Goal: Transaction & Acquisition: Purchase product/service

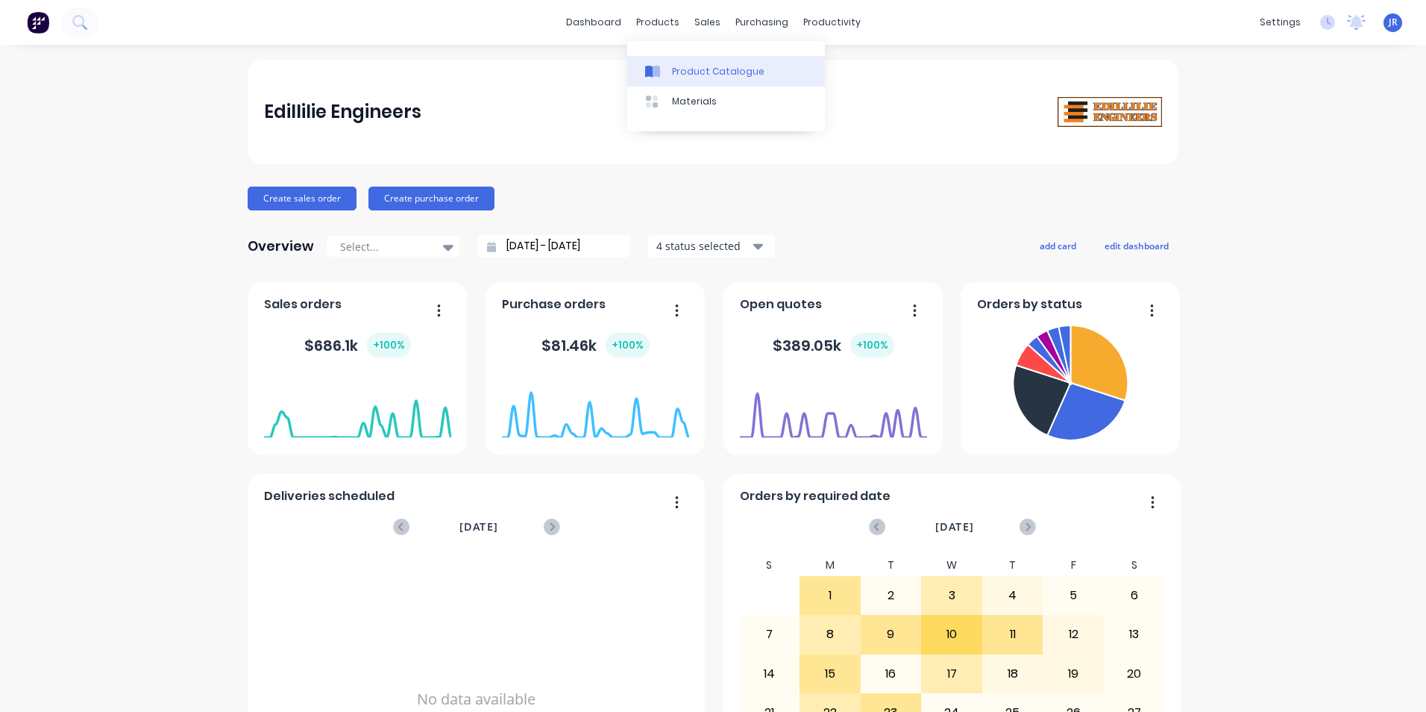
click at [676, 72] on div "Product Catalogue" at bounding box center [718, 71] width 92 height 13
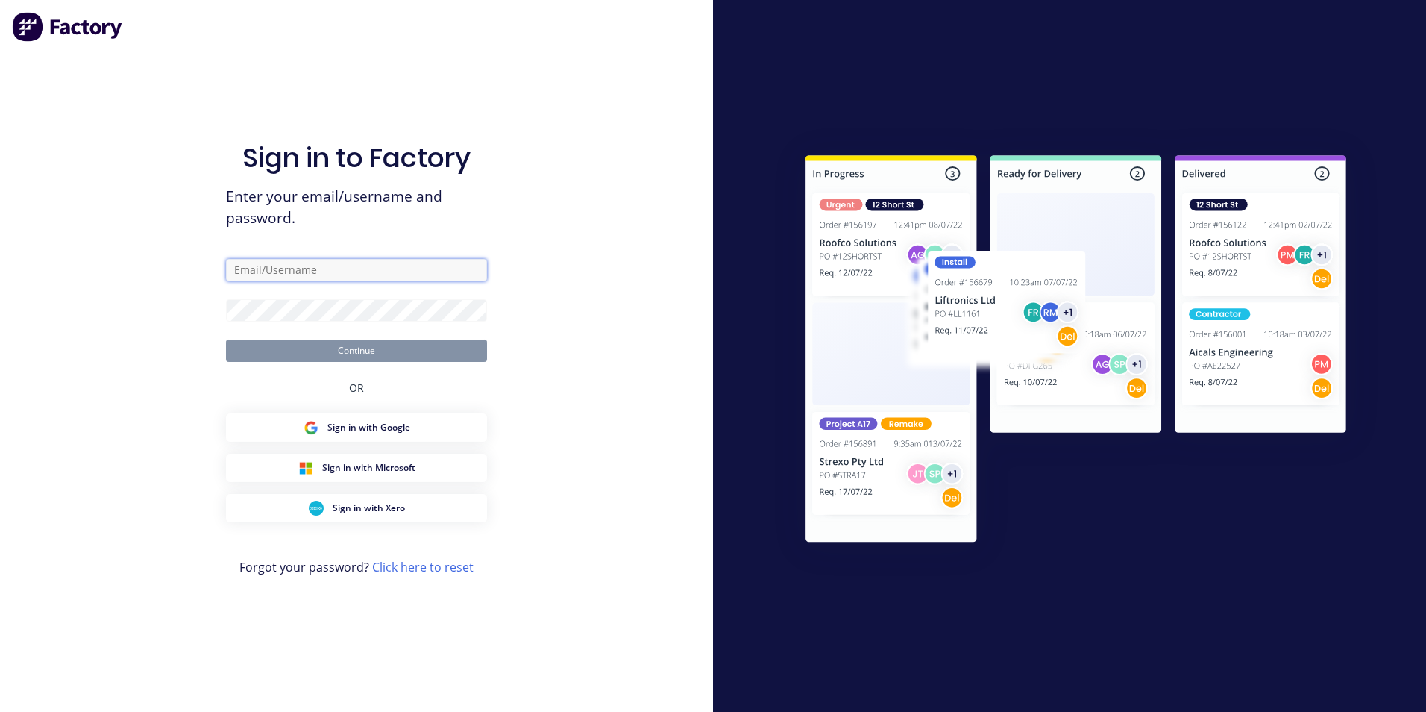
type input "[EMAIL_ADDRESS][DOMAIN_NAME]"
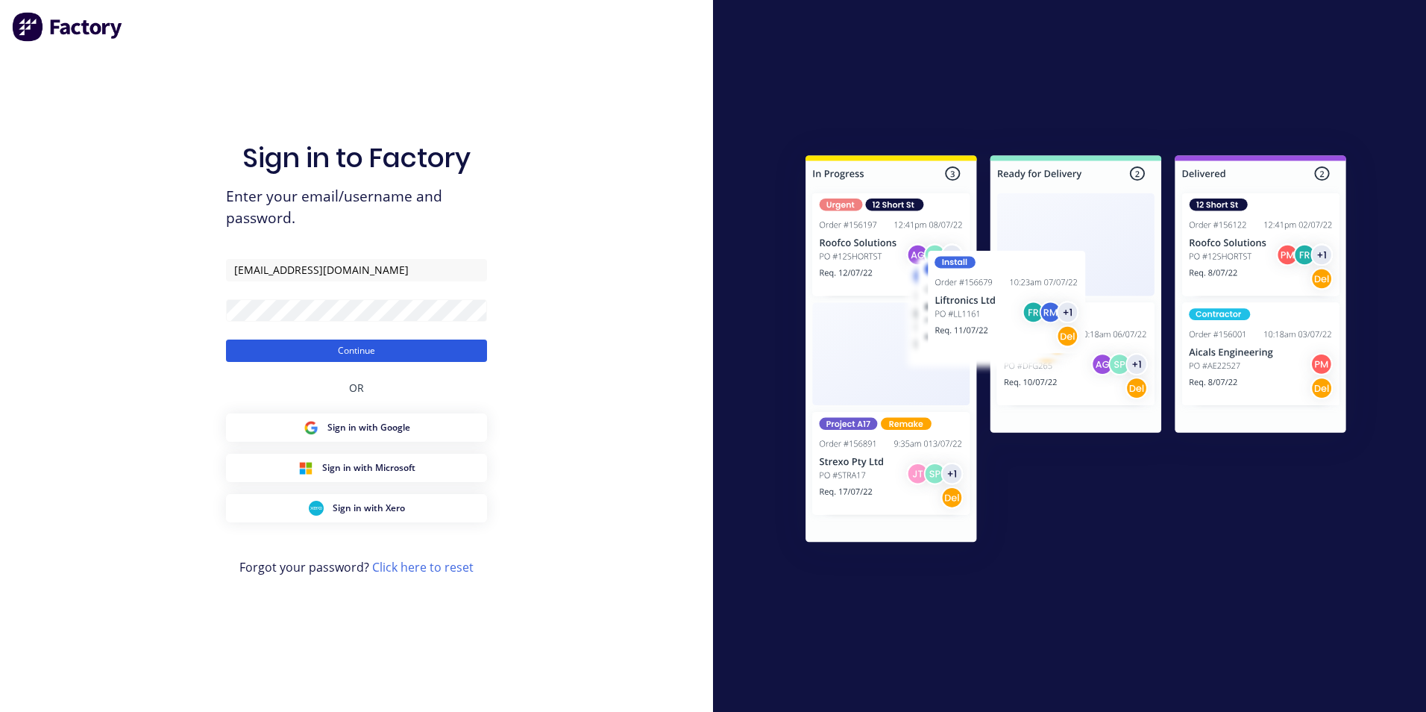
click at [381, 352] on button "Continue" at bounding box center [356, 350] width 261 height 22
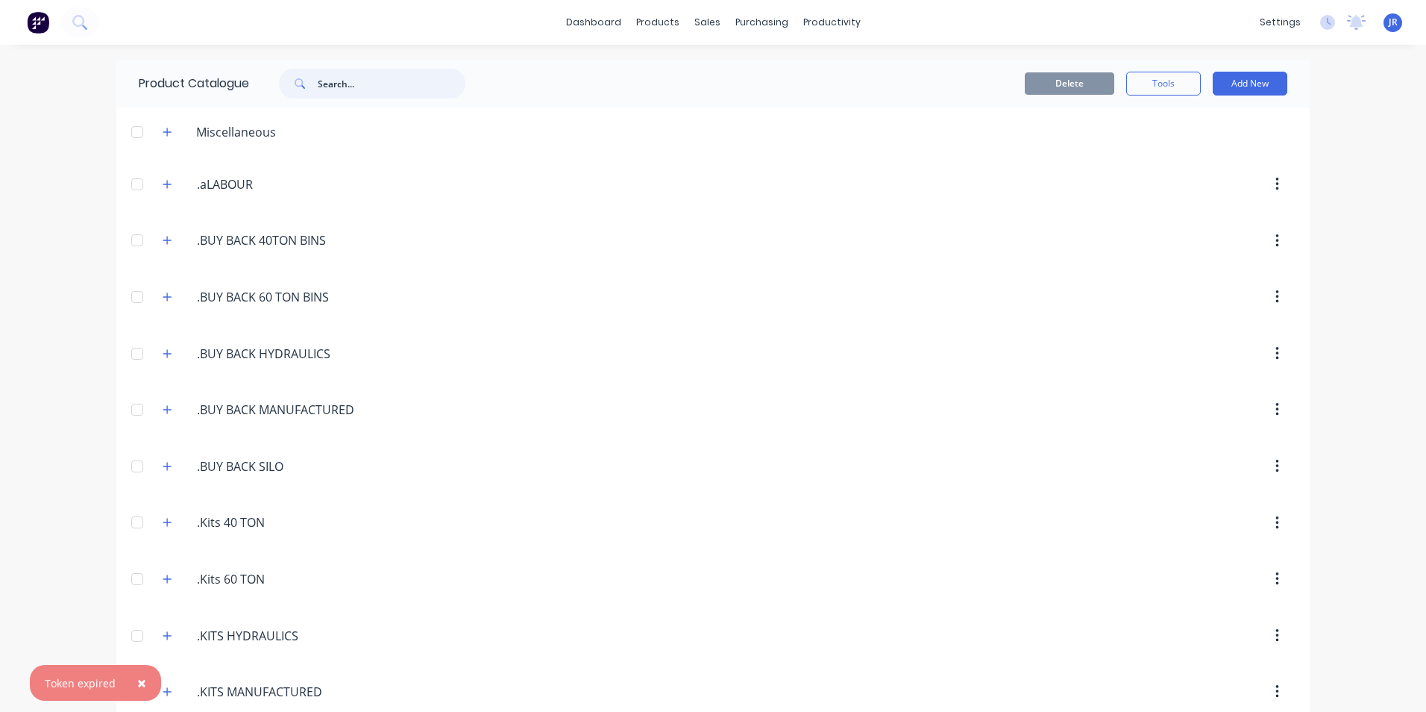
click at [346, 91] on input "text" at bounding box center [392, 84] width 148 height 30
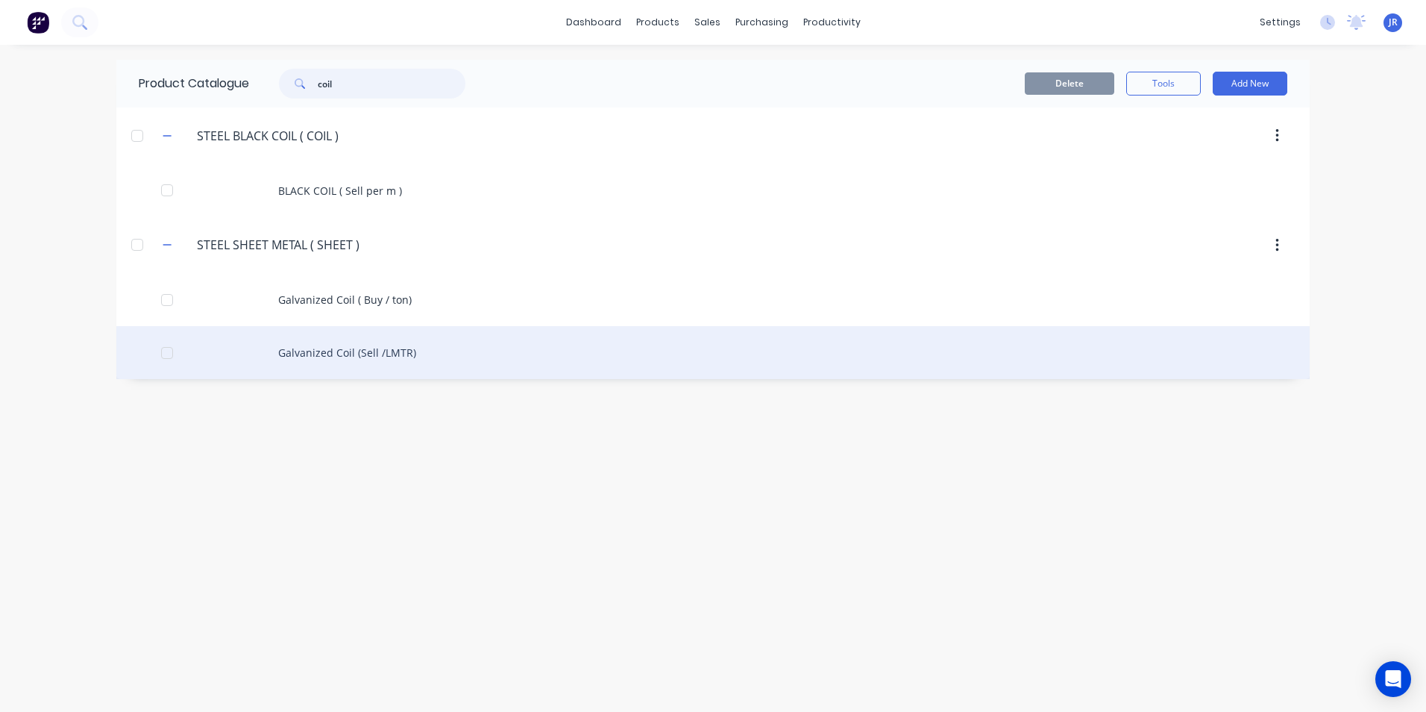
click at [168, 350] on div at bounding box center [167, 353] width 30 height 30
type input "coil"
click at [344, 354] on div "Galvanized Coil (Sell /LMTR)" at bounding box center [712, 352] width 1193 height 53
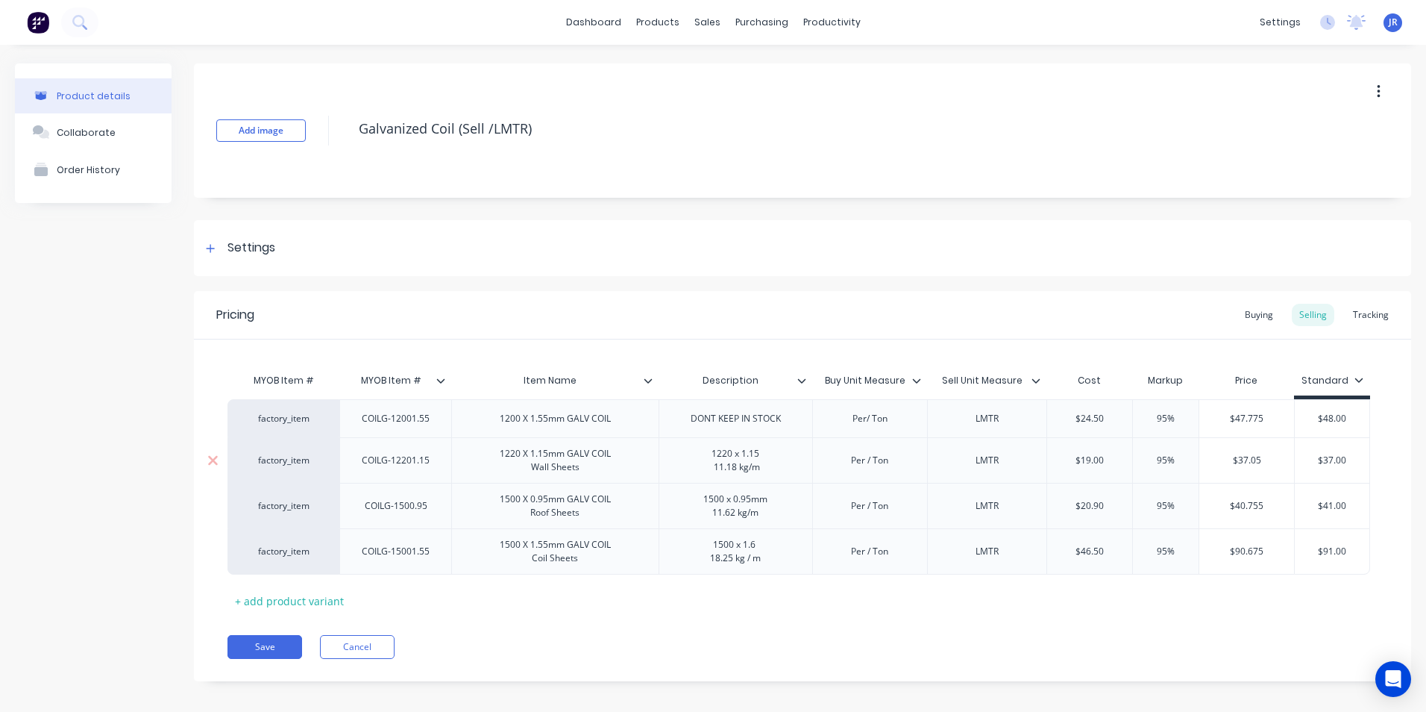
type input "$37.00"
click at [1352, 458] on input "$37.00" at bounding box center [1332, 459] width 75 height 13
